Goal: Information Seeking & Learning: Learn about a topic

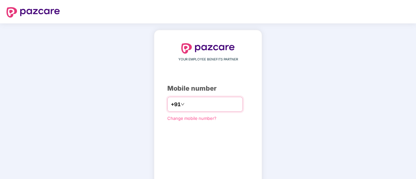
click at [194, 109] on input "number" at bounding box center [212, 104] width 53 height 10
type input "**********"
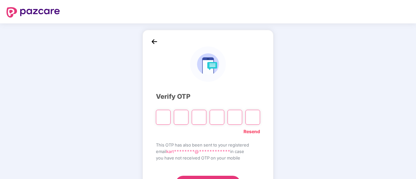
type input "*"
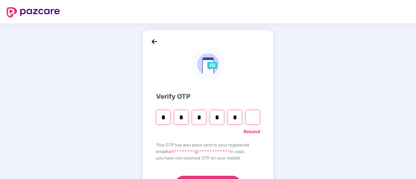
type input "*"
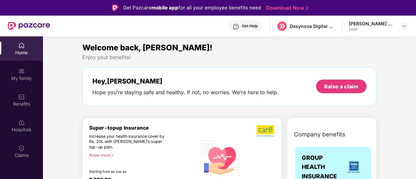
scroll to position [65, 0]
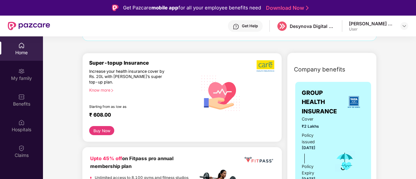
click at [111, 89] on div "Know more" at bounding box center [141, 90] width 104 height 5
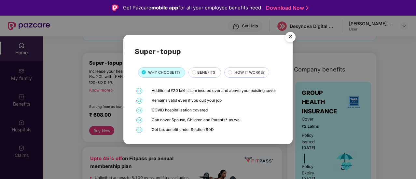
click at [211, 74] on span "BENEFITS" at bounding box center [206, 73] width 18 height 6
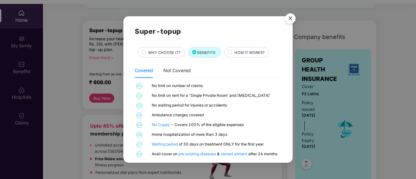
scroll to position [0, 0]
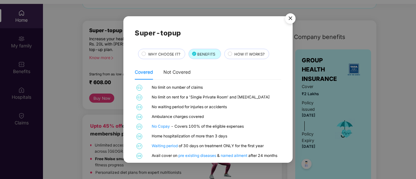
click at [245, 58] on div "HOW IT WORKS?" at bounding box center [248, 54] width 35 height 7
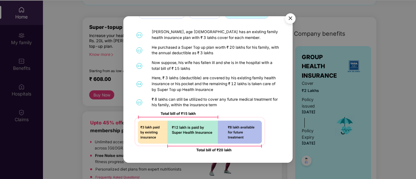
scroll to position [36, 0]
click at [295, 14] on img "Close" at bounding box center [290, 19] width 18 height 18
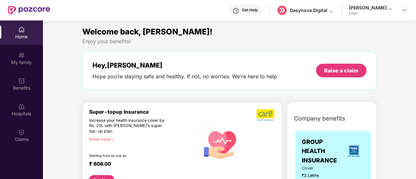
scroll to position [0, 0]
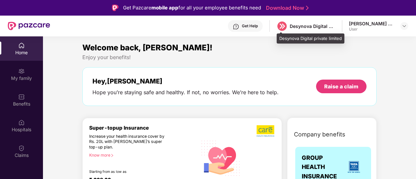
click at [302, 27] on div "Desynova Digital private limited" at bounding box center [312, 26] width 46 height 6
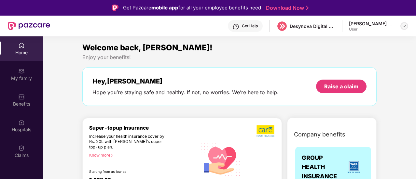
click at [404, 28] on img at bounding box center [403, 25] width 5 height 5
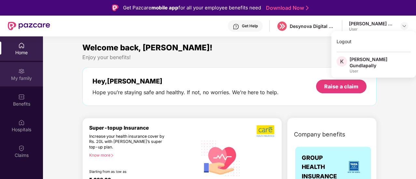
click at [18, 75] on div "My family" at bounding box center [21, 78] width 43 height 7
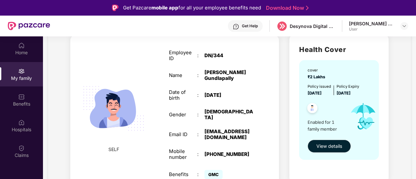
scroll to position [33, 0]
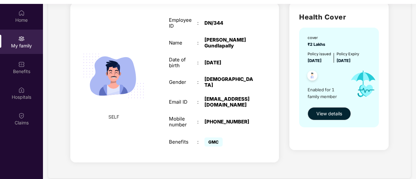
click at [213, 138] on span "GMC" at bounding box center [213, 142] width 18 height 9
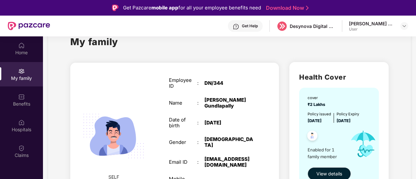
scroll to position [48, 0]
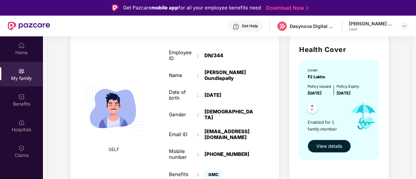
click at [330, 144] on span "View details" at bounding box center [329, 146] width 26 height 7
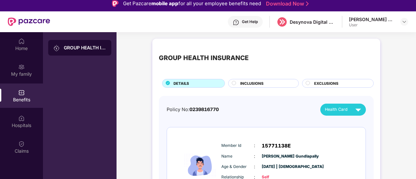
scroll to position [4, 0]
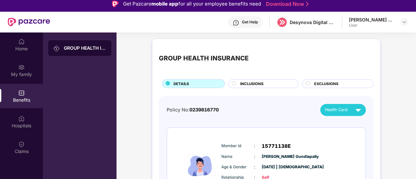
click at [267, 82] on div "INCLUSIONS" at bounding box center [266, 84] width 58 height 7
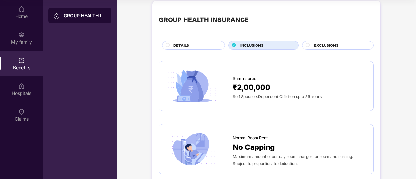
scroll to position [0, 0]
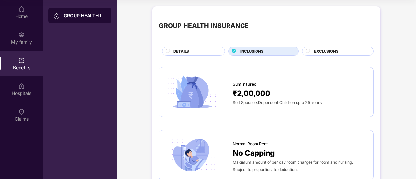
click at [324, 50] on span "EXCLUSIONS" at bounding box center [326, 51] width 24 height 6
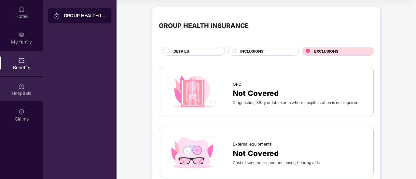
click at [27, 94] on div "Hospitals" at bounding box center [21, 93] width 43 height 7
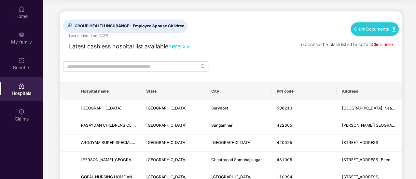
click at [179, 46] on link "here >>" at bounding box center [179, 46] width 22 height 7
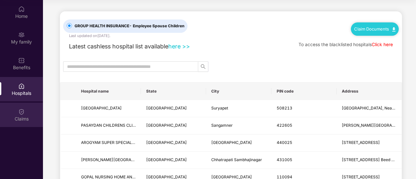
click at [22, 115] on img at bounding box center [21, 112] width 7 height 7
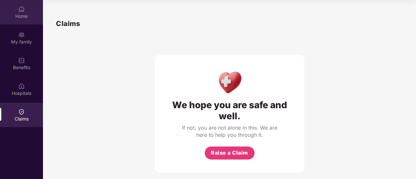
click at [24, 16] on div "Home" at bounding box center [21, 16] width 43 height 7
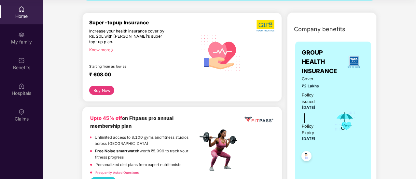
scroll to position [65, 0]
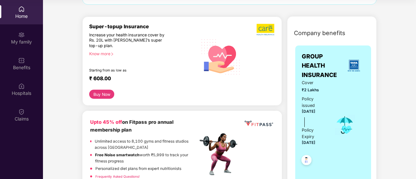
click at [103, 96] on button "Buy Now" at bounding box center [101, 94] width 25 height 9
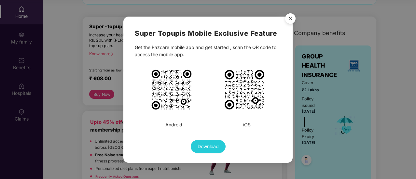
click at [291, 23] on img "Close" at bounding box center [290, 19] width 18 height 18
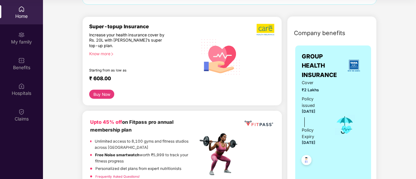
click at [110, 54] on div "Know more" at bounding box center [141, 53] width 104 height 5
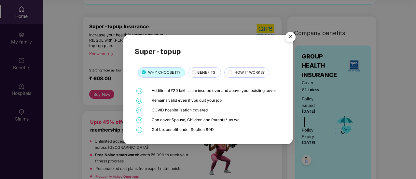
click at [200, 76] on div "BENEFITS" at bounding box center [205, 73] width 23 height 7
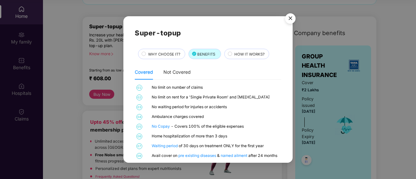
scroll to position [7, 0]
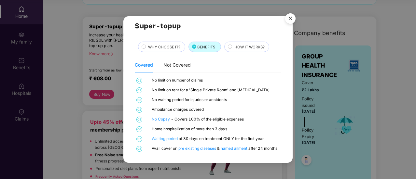
click at [166, 139] on link "Waiting period" at bounding box center [165, 139] width 27 height 5
click at [294, 16] on img "Close" at bounding box center [290, 19] width 18 height 18
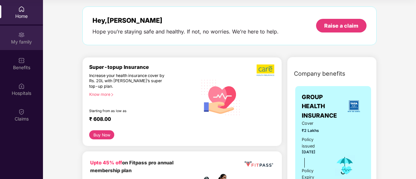
scroll to position [0, 0]
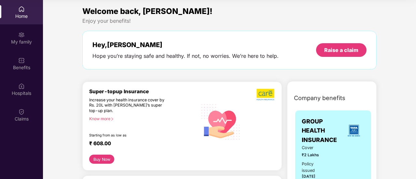
click at [23, 15] on div "Home" at bounding box center [21, 16] width 43 height 7
click at [344, 51] on div "Raise a claim" at bounding box center [341, 49] width 34 height 7
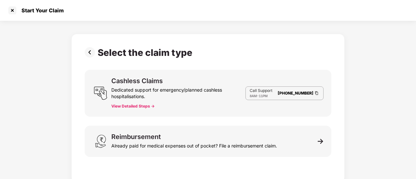
scroll to position [3, 0]
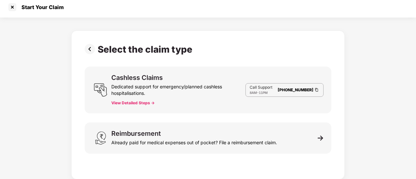
click at [137, 104] on button "View Detailed Steps ->" at bounding box center [132, 102] width 43 height 5
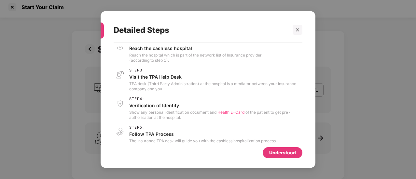
scroll to position [40, 0]
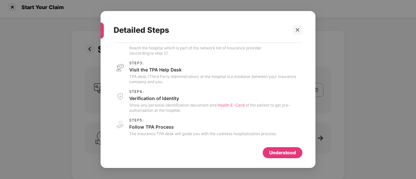
click at [289, 154] on div "Understood" at bounding box center [282, 152] width 27 height 7
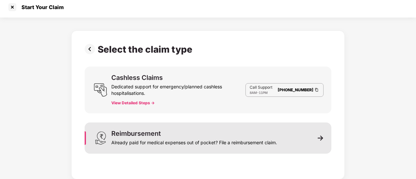
click at [315, 138] on div "Reimbursement Already paid for medical expenses out of pocket? File a reimburse…" at bounding box center [208, 138] width 246 height 31
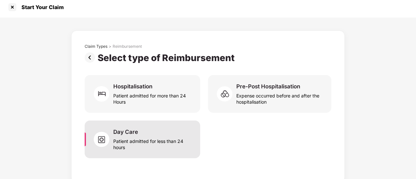
click at [159, 138] on div "Patient admitted for less than 24 hours" at bounding box center [152, 143] width 79 height 15
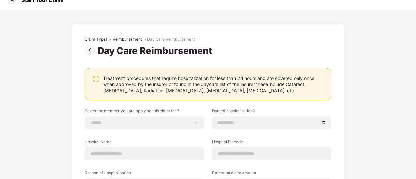
scroll to position [0, 0]
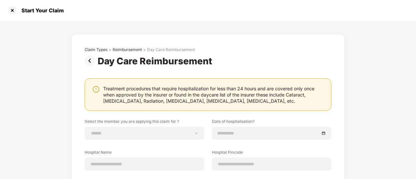
click at [86, 61] on img at bounding box center [91, 61] width 13 height 10
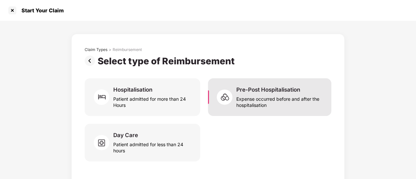
click at [259, 97] on div "Expense occurred before and after the hospitalisation" at bounding box center [279, 100] width 87 height 15
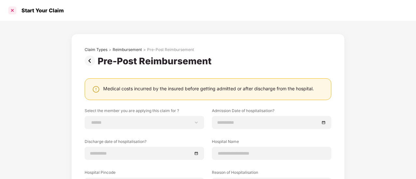
click at [15, 10] on div at bounding box center [12, 10] width 10 height 10
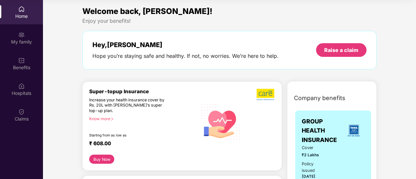
click at [19, 19] on div "Home" at bounding box center [21, 12] width 43 height 24
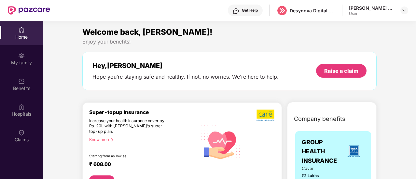
scroll to position [0, 0]
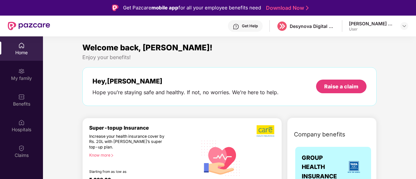
click at [373, 25] on div "[PERSON_NAME] Gundlapally" at bounding box center [372, 23] width 46 height 6
click at [354, 30] on div "User" at bounding box center [372, 29] width 46 height 5
click at [404, 25] on img at bounding box center [403, 25] width 5 height 5
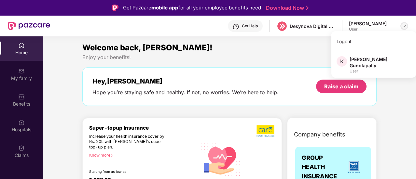
click at [404, 26] on img at bounding box center [403, 25] width 5 height 5
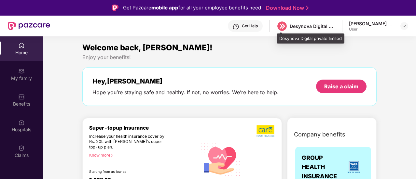
click at [292, 25] on div "Desynova Digital private limited" at bounding box center [312, 26] width 46 height 6
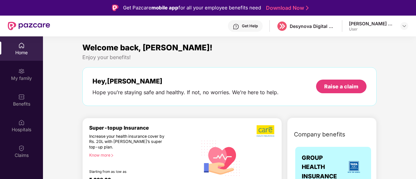
click at [247, 27] on div "Get Help" at bounding box center [250, 25] width 16 height 5
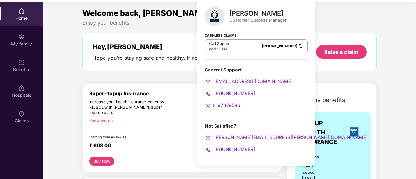
scroll to position [36, 0]
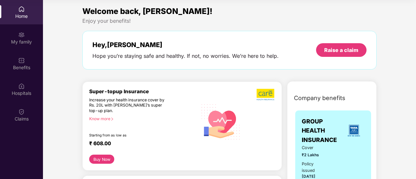
click at [102, 145] on div "₹ 608.00" at bounding box center [140, 144] width 102 height 8
click at [100, 158] on button "Buy Now" at bounding box center [101, 159] width 25 height 9
